Goal: Find contact information: Find contact information

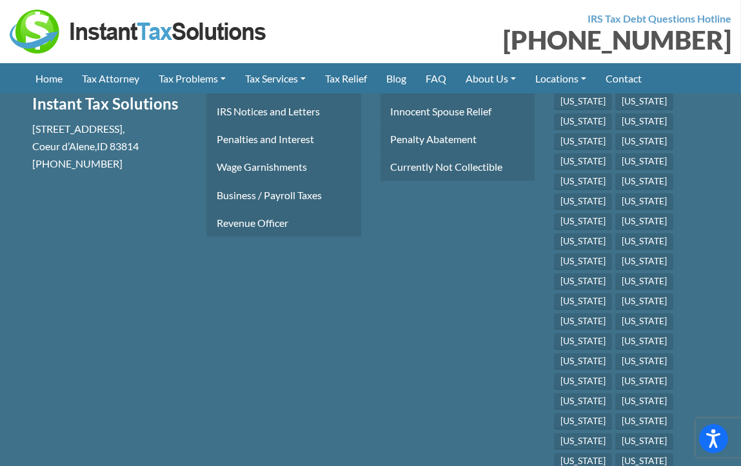
scroll to position [2454, 0]
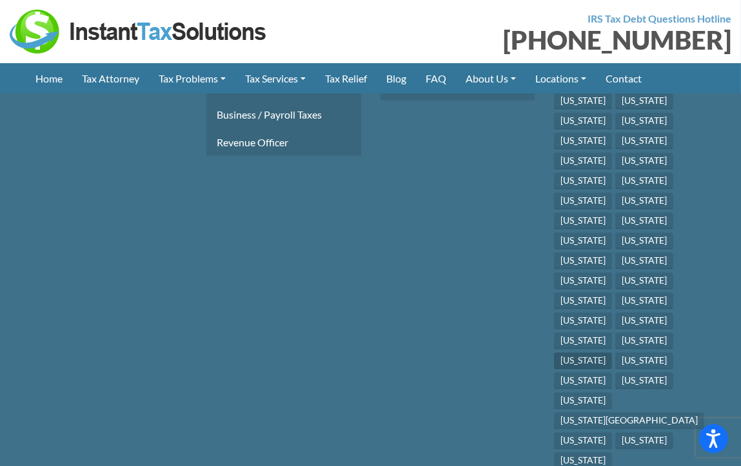
click at [612, 353] on link "[US_STATE]" at bounding box center [583, 361] width 58 height 17
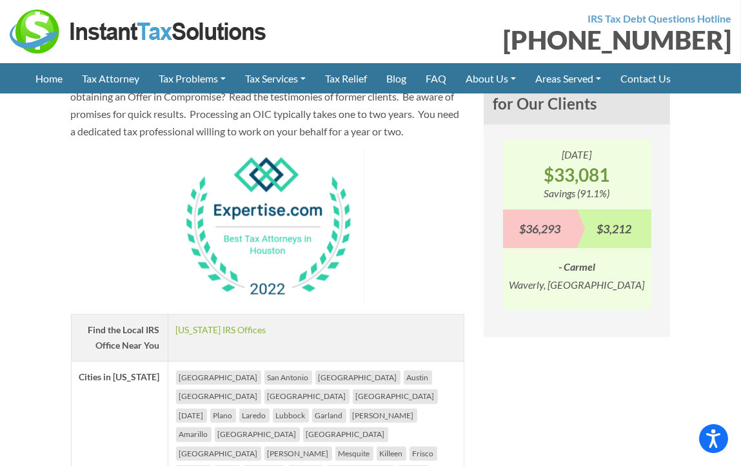
scroll to position [1137, 0]
